Goal: Task Accomplishment & Management: Manage account settings

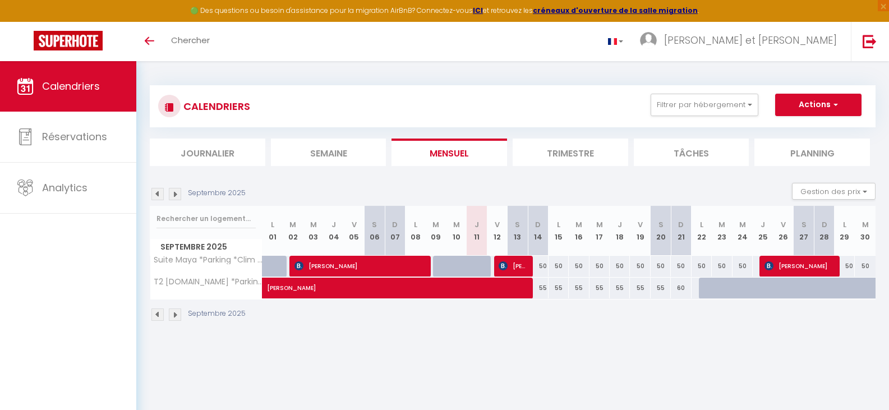
select select
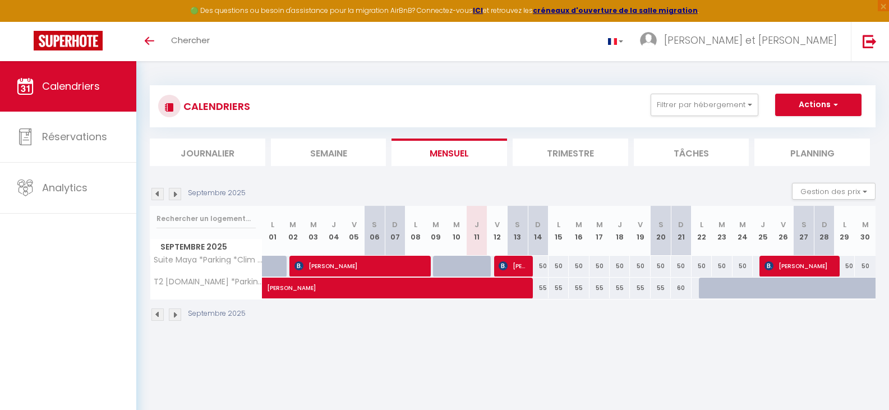
select select
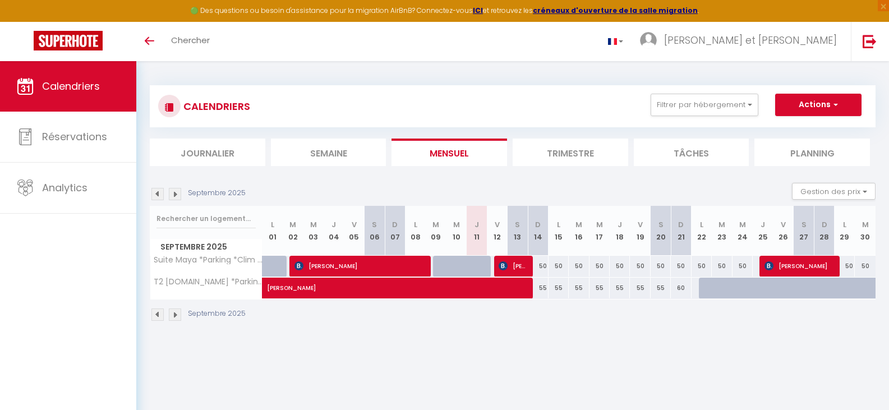
select select
click at [372, 267] on span "[PERSON_NAME]" at bounding box center [359, 265] width 128 height 21
select select "OK"
select select "KO"
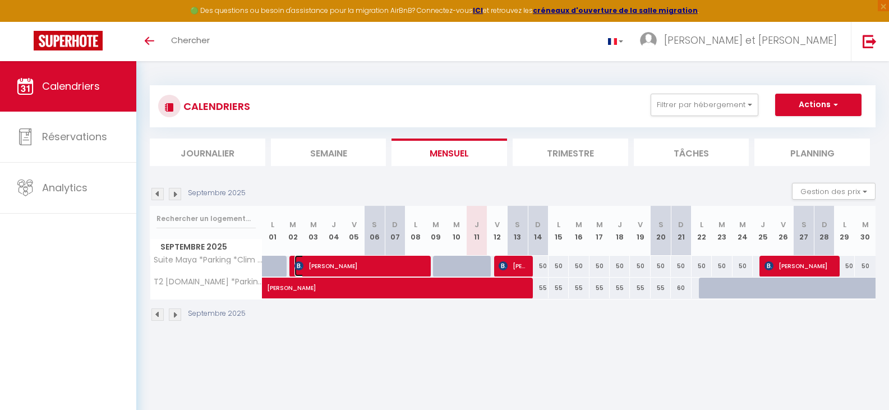
select select "1"
select select "0"
select select "1"
select select
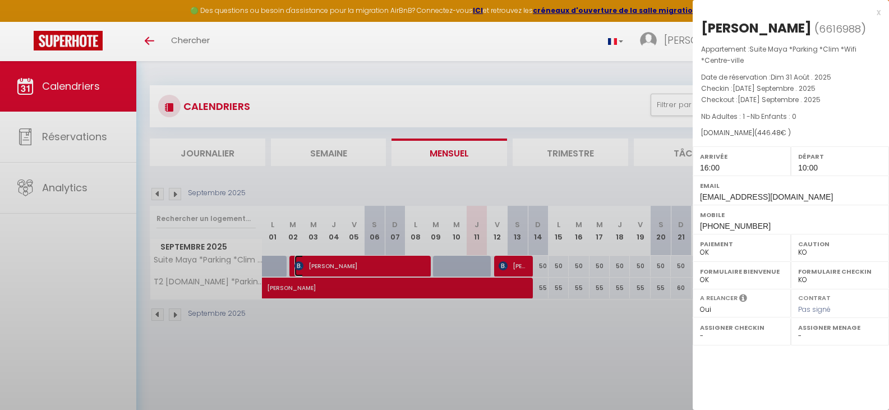
select select "20563"
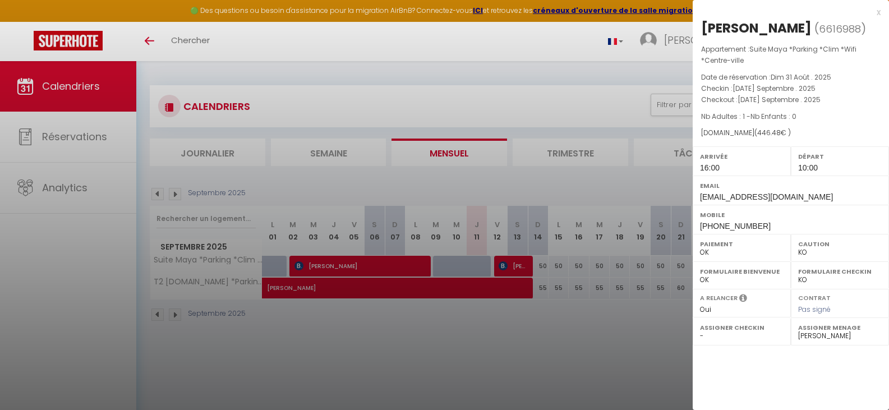
click at [521, 263] on div at bounding box center [444, 205] width 889 height 410
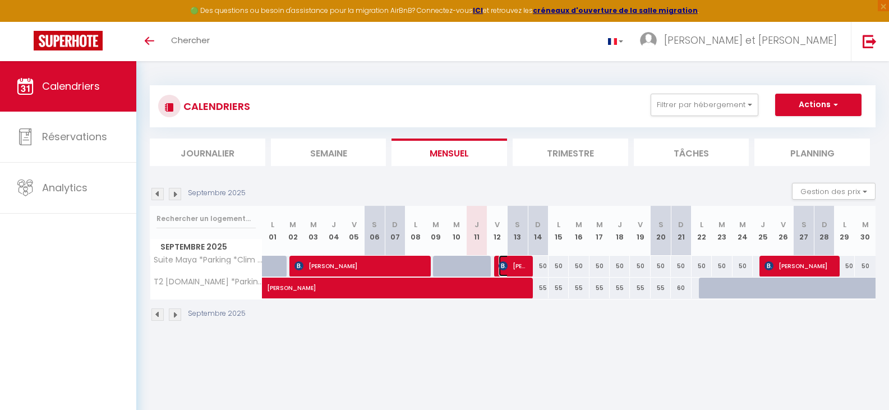
click at [521, 263] on span "[PERSON_NAME]" at bounding box center [512, 265] width 27 height 21
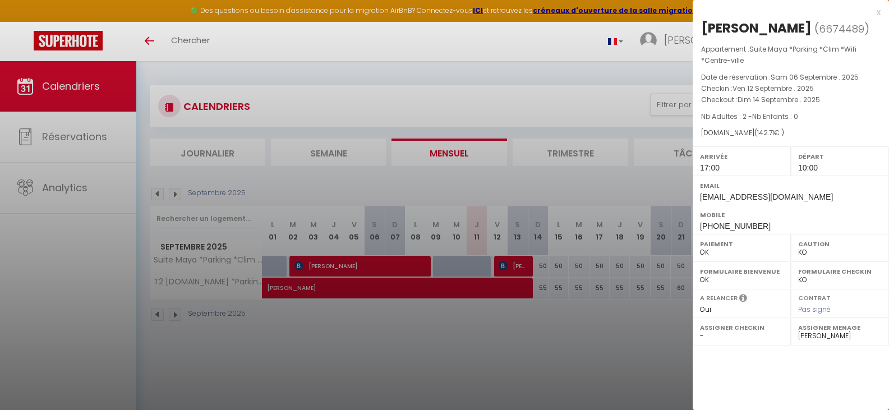
click at [589, 39] on div at bounding box center [444, 205] width 889 height 410
